Goal: Information Seeking & Learning: Learn about a topic

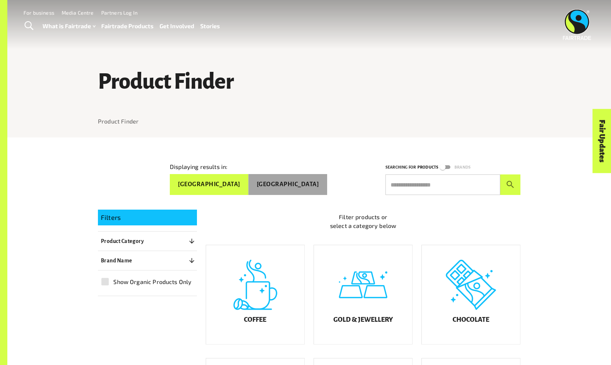
click at [311, 179] on button "[GEOGRAPHIC_DATA]" at bounding box center [288, 184] width 79 height 21
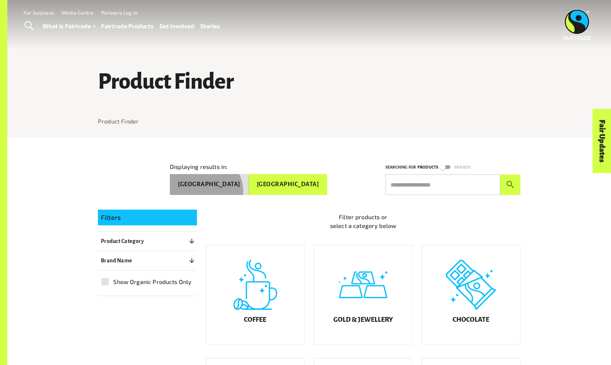
click at [249, 188] on button "[GEOGRAPHIC_DATA]" at bounding box center [209, 184] width 79 height 21
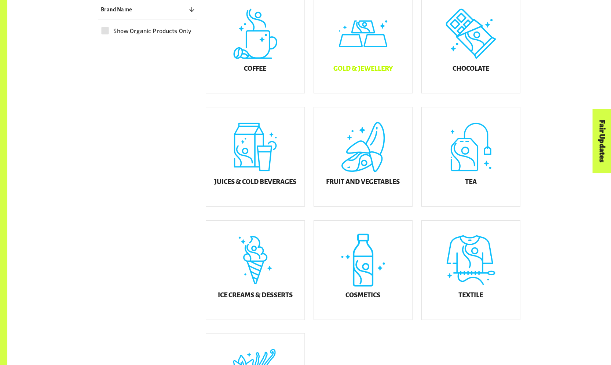
click at [364, 72] on h5 "Gold & Jewellery" at bounding box center [363, 68] width 59 height 7
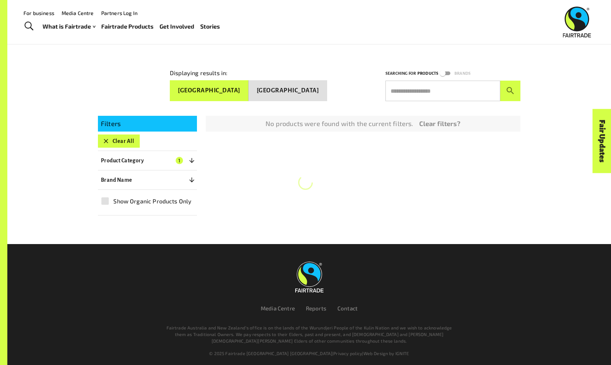
scroll to position [143, 0]
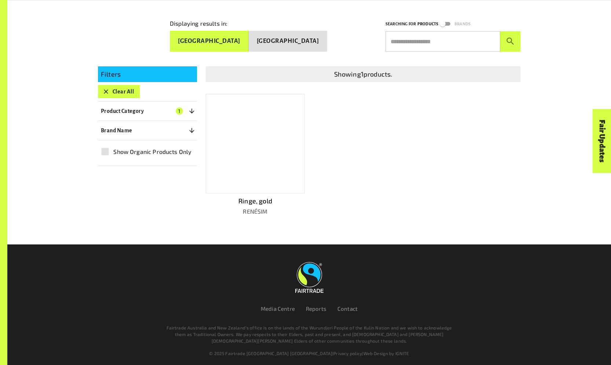
click at [259, 130] on div at bounding box center [255, 144] width 99 height 100
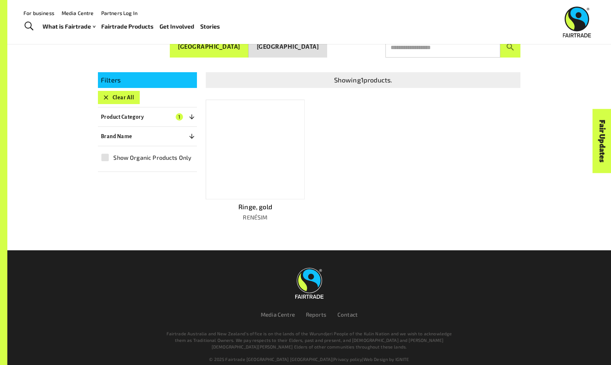
scroll to position [143, 0]
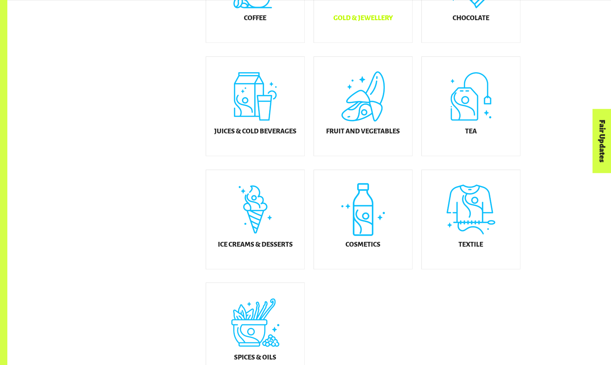
scroll to position [302, 0]
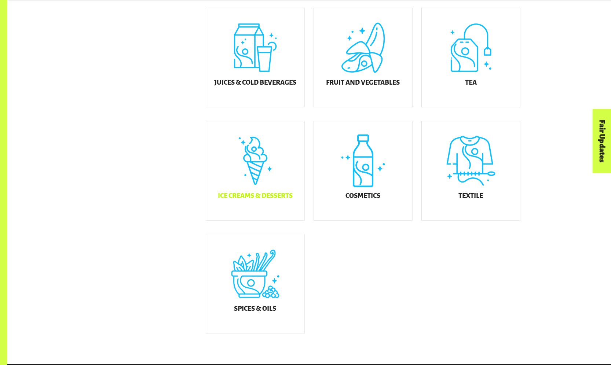
click at [276, 184] on div "Ice Creams & Desserts" at bounding box center [255, 170] width 98 height 99
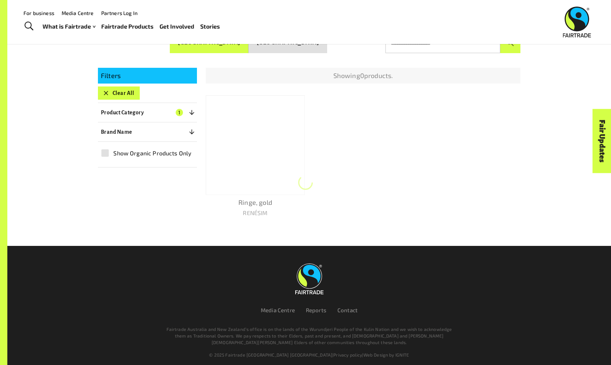
scroll to position [138, 0]
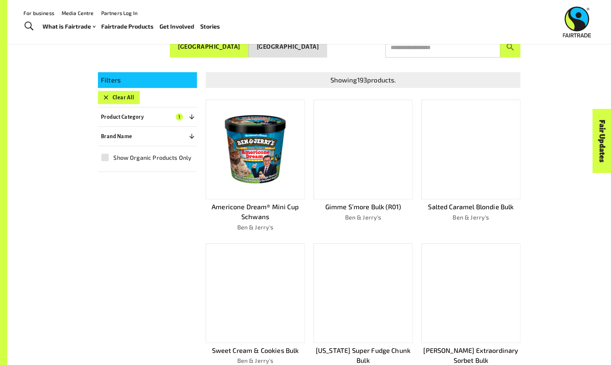
click at [262, 179] on img at bounding box center [255, 149] width 88 height 88
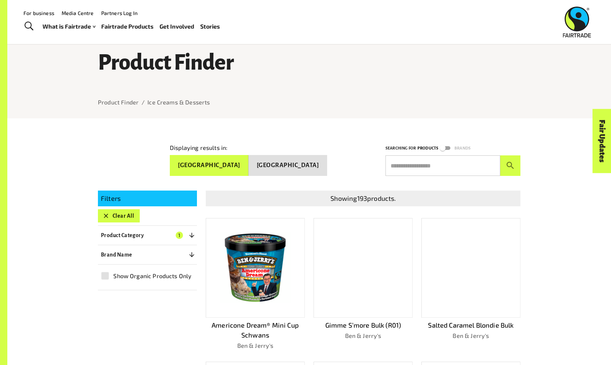
scroll to position [10, 0]
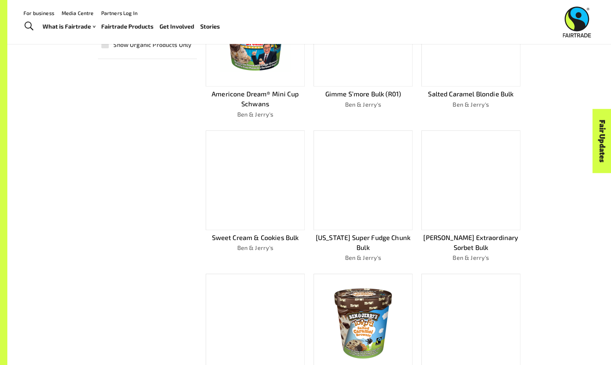
scroll to position [231, 0]
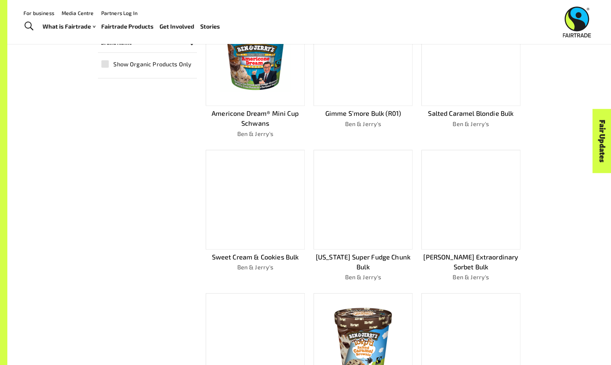
click at [382, 95] on div at bounding box center [363, 56] width 99 height 100
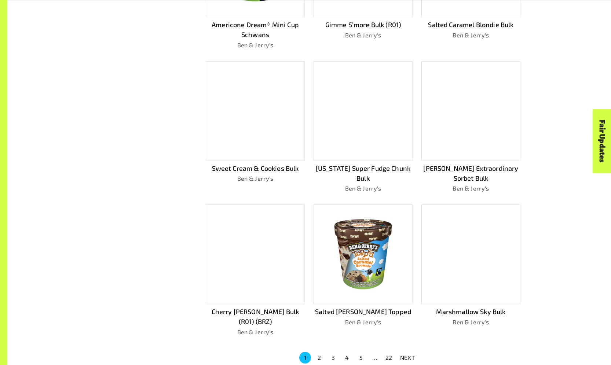
scroll to position [322, 0]
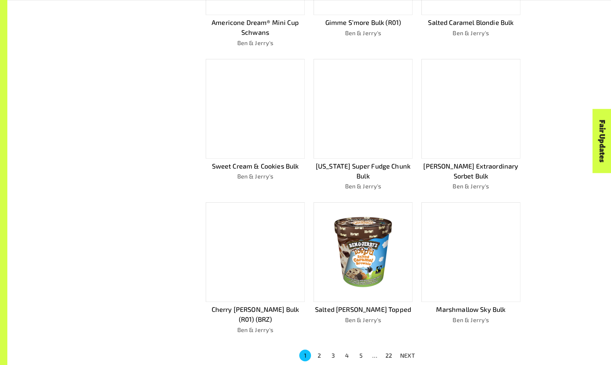
click at [363, 259] on img at bounding box center [363, 252] width 88 height 88
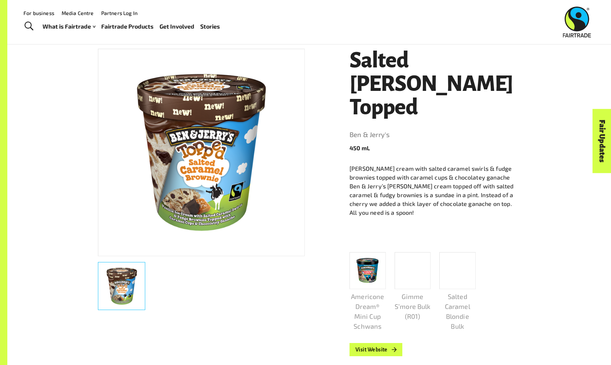
scroll to position [116, 0]
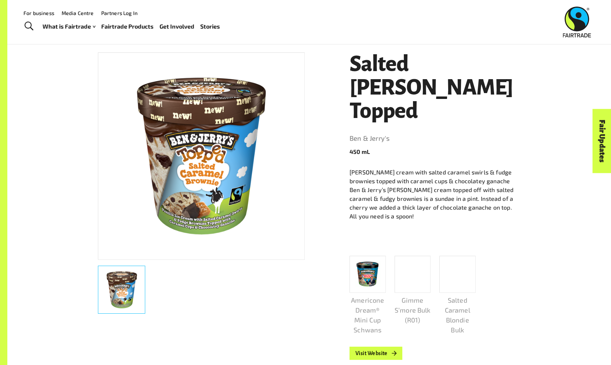
click at [306, 161] on div "Salted Caramel Brownie Topped Ben & Jerry's 450 mL Vanilla ice cream with salte…" at bounding box center [304, 325] width 431 height 581
click at [405, 61] on h1 "Salted [PERSON_NAME] Topped" at bounding box center [435, 87] width 171 height 70
